Goal: Find specific page/section: Find specific page/section

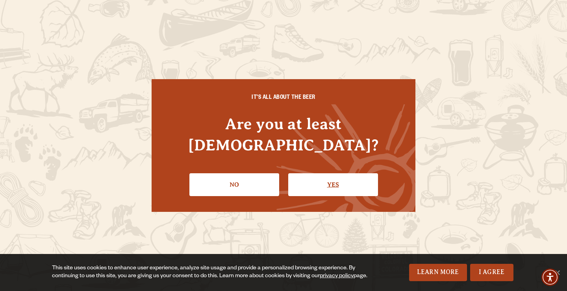
click at [313, 174] on link "Yes" at bounding box center [333, 184] width 90 height 23
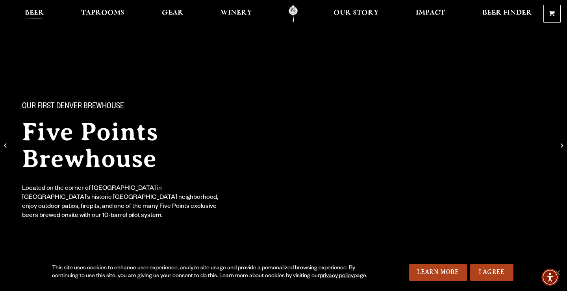
click at [37, 13] on span "Beer" at bounding box center [34, 13] width 19 height 6
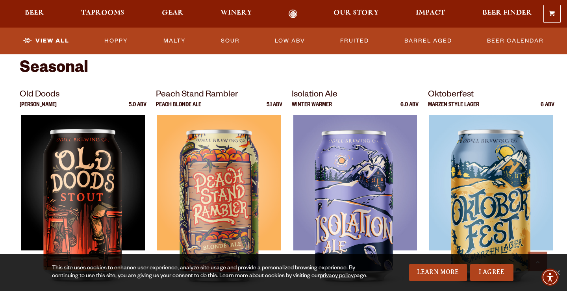
scroll to position [1063, 0]
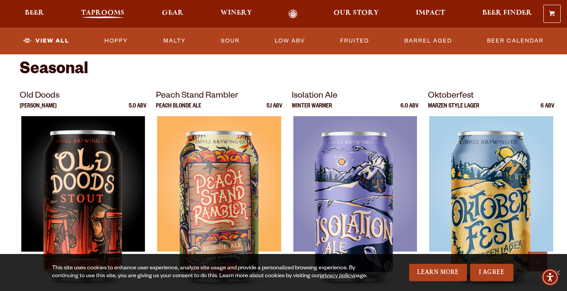
click at [99, 13] on span "Taprooms" at bounding box center [102, 13] width 43 height 6
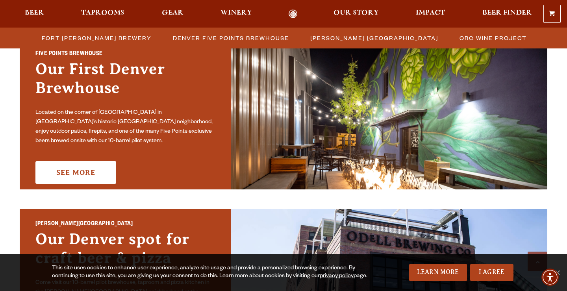
scroll to position [419, 0]
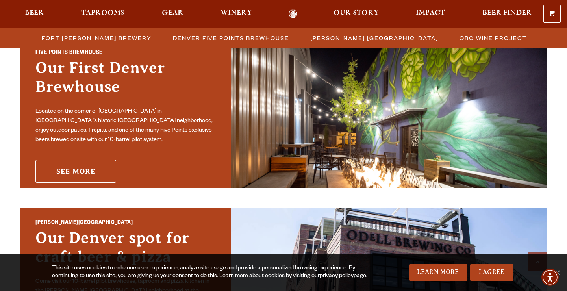
click at [87, 164] on link "See More" at bounding box center [75, 171] width 81 height 23
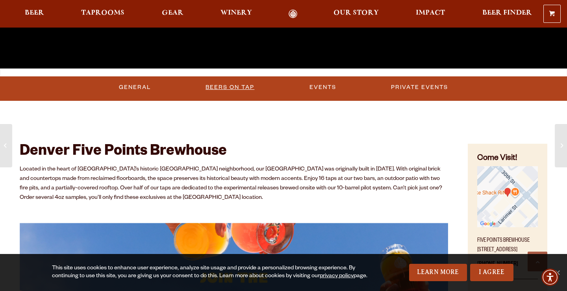
click at [231, 90] on link "Beers on Tap" at bounding box center [229, 87] width 55 height 18
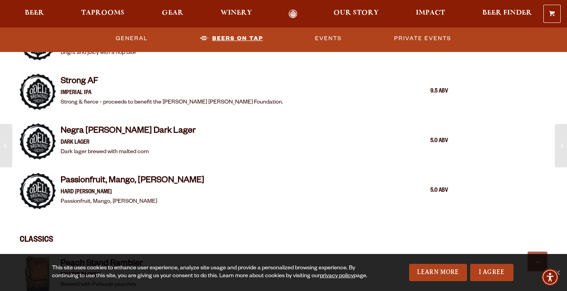
scroll to position [1223, 0]
